Goal: Navigation & Orientation: Find specific page/section

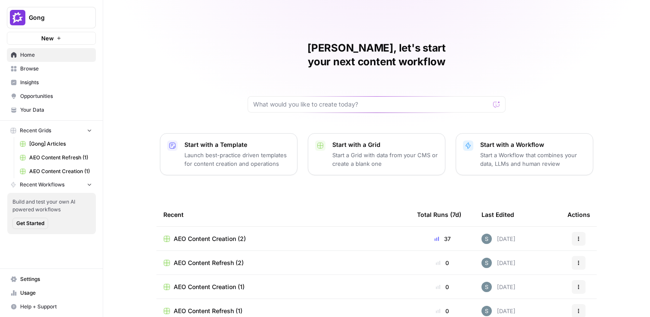
click at [54, 67] on span "Browse" at bounding box center [56, 69] width 72 height 8
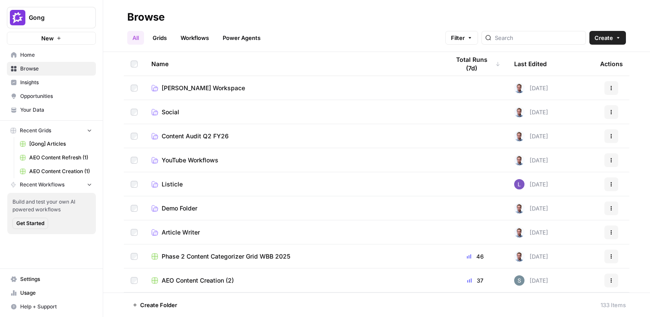
click at [52, 105] on link "Your Data" at bounding box center [51, 110] width 89 height 14
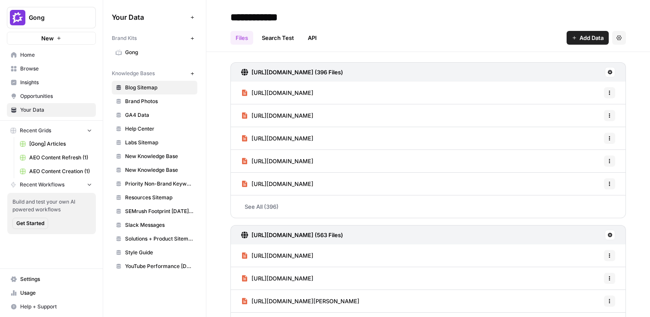
click at [135, 35] on span "Brand Kits" at bounding box center [124, 38] width 25 height 8
click at [135, 51] on span "Gong" at bounding box center [159, 53] width 68 height 8
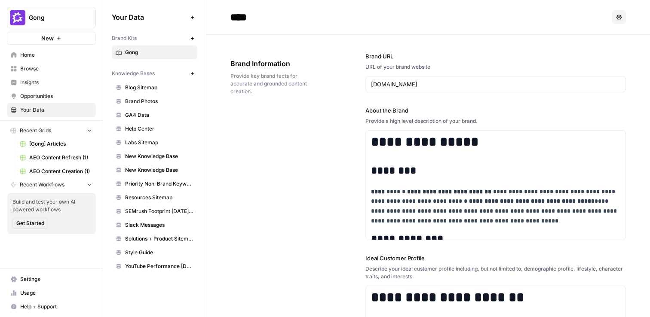
click at [146, 90] on span "Blog Sitemap" at bounding box center [159, 88] width 68 height 8
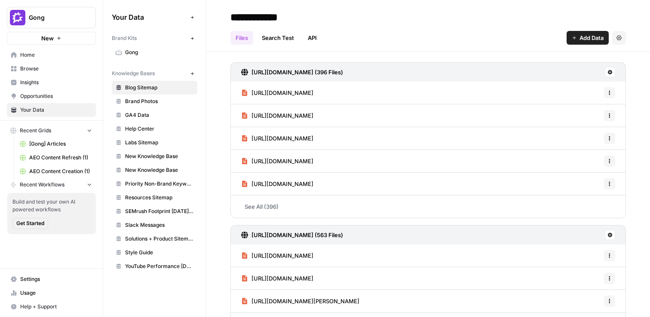
click at [60, 36] on icon "button" at bounding box center [58, 38] width 5 height 5
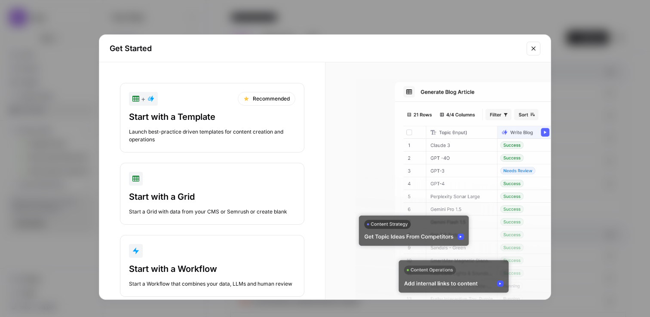
click at [239, 117] on div "Start with a Template" at bounding box center [212, 117] width 166 height 12
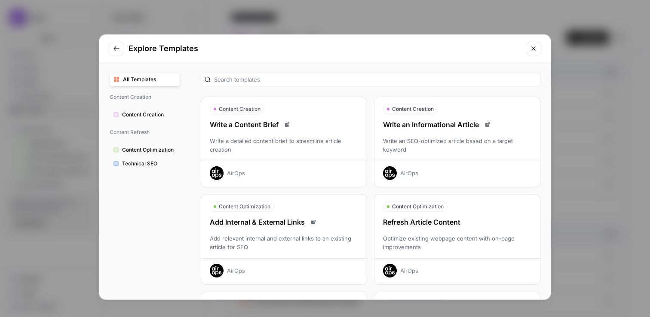
click at [534, 49] on icon "Close modal" at bounding box center [533, 48] width 4 height 4
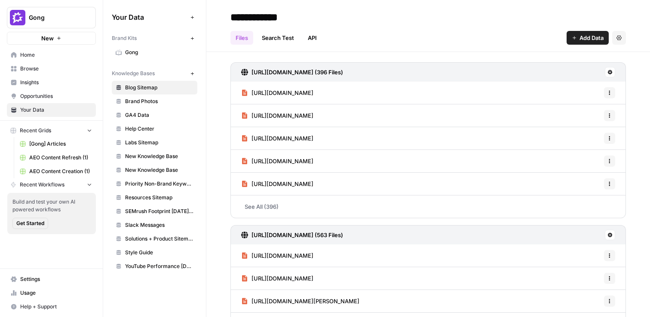
click at [430, 28] on div "Files Search Test API Add Data Settings" at bounding box center [427, 34] width 395 height 21
